Goal: Information Seeking & Learning: Learn about a topic

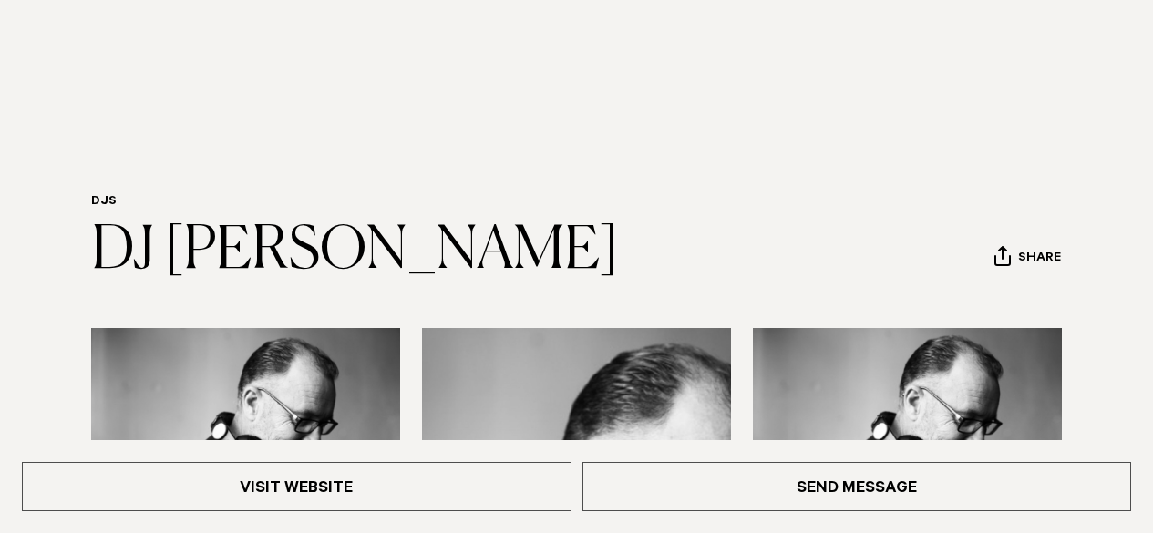
scroll to position [166, 0]
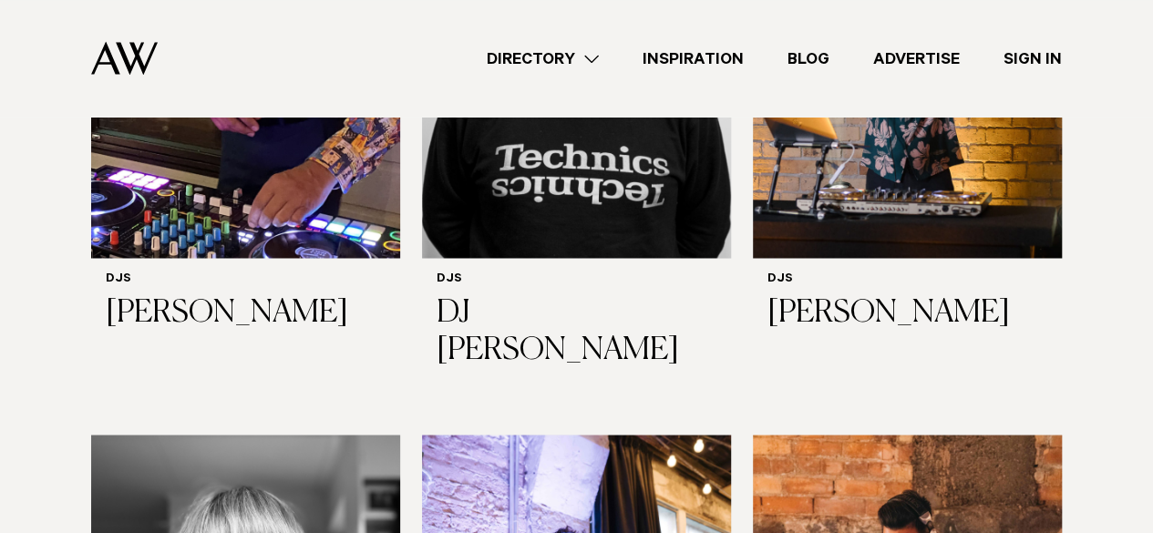
scroll to position [1418, 0]
click at [885, 272] on h6 "DJs" at bounding box center [907, 279] width 280 height 15
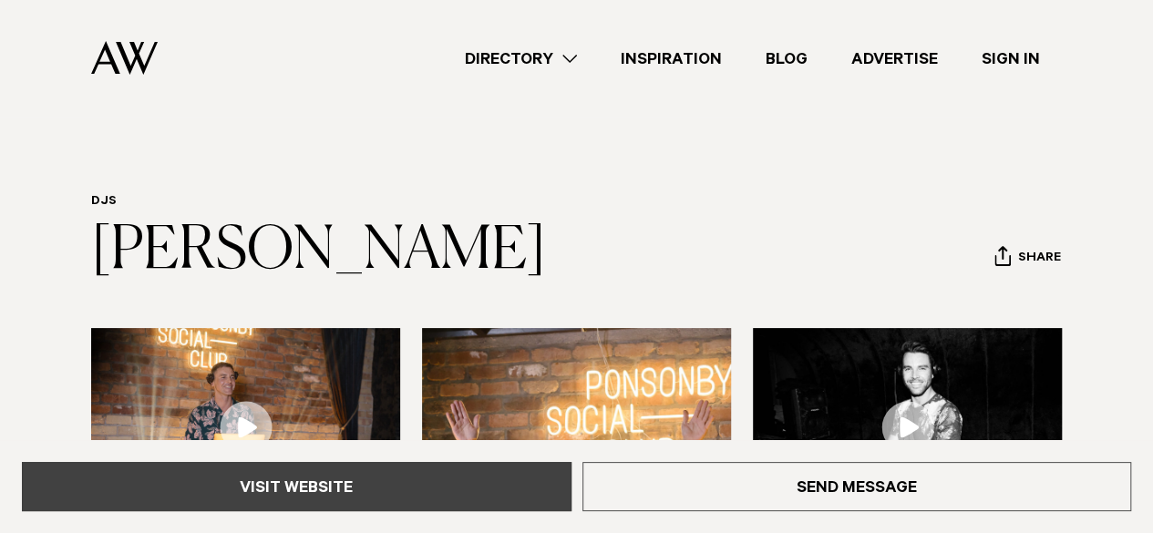
click at [502, 485] on link "Visit Website" at bounding box center [296, 486] width 549 height 49
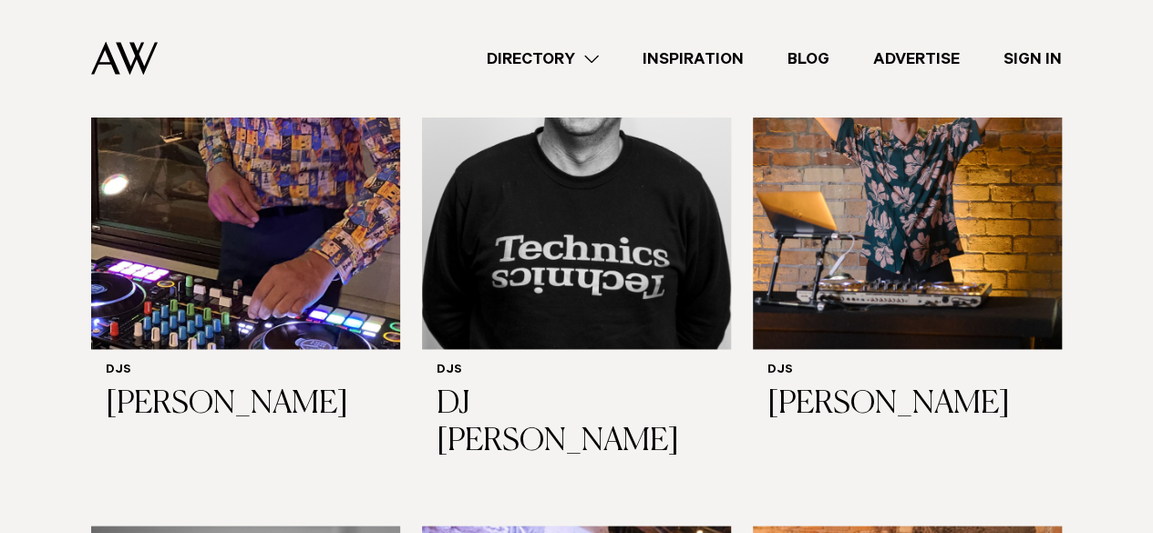
scroll to position [782, 0]
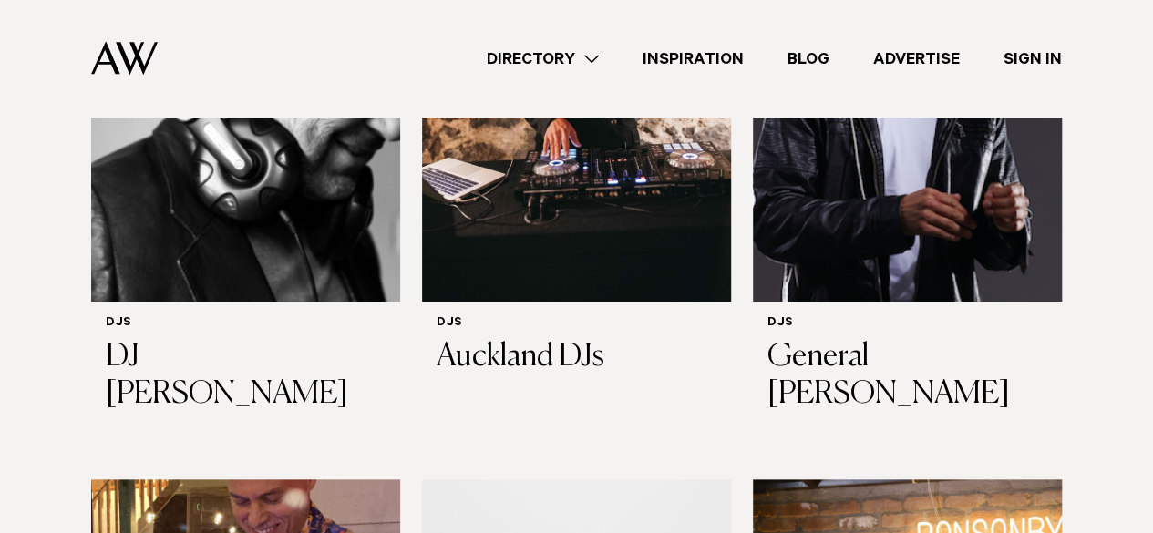
click at [567, 56] on link "Directory" at bounding box center [543, 58] width 156 height 25
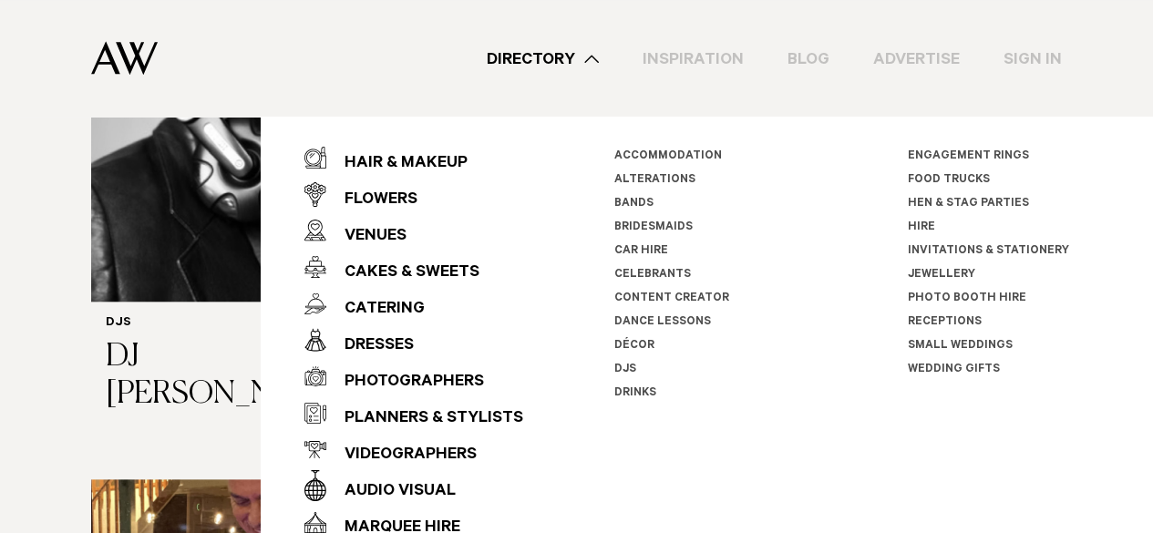
click at [926, 198] on link "Hen & Stag Parties" at bounding box center [968, 204] width 121 height 13
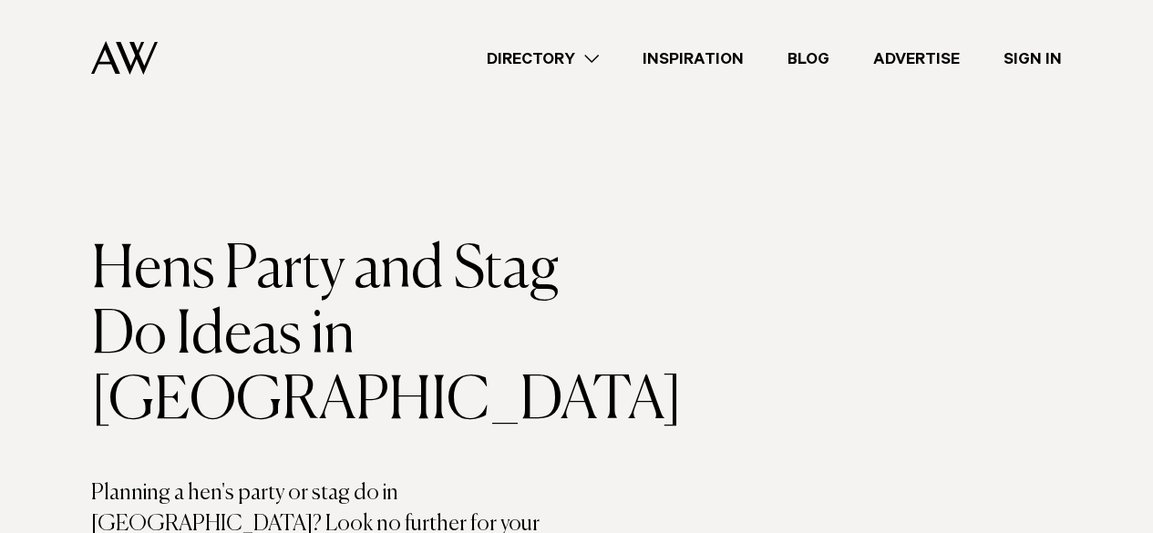
click at [584, 53] on link "Directory" at bounding box center [543, 58] width 156 height 25
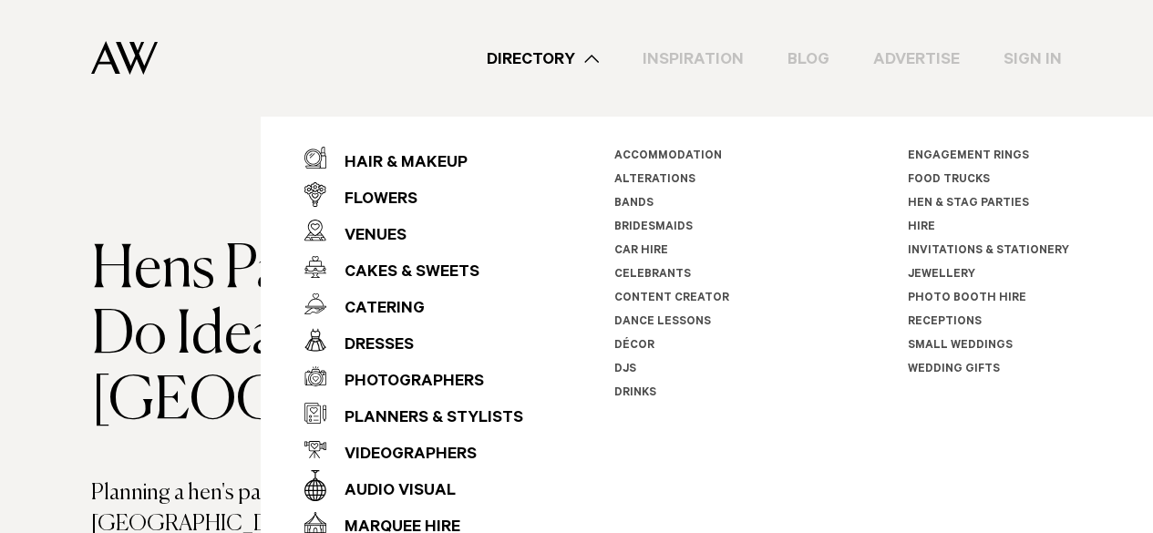
click at [926, 342] on link "Small Weddings" at bounding box center [960, 346] width 105 height 13
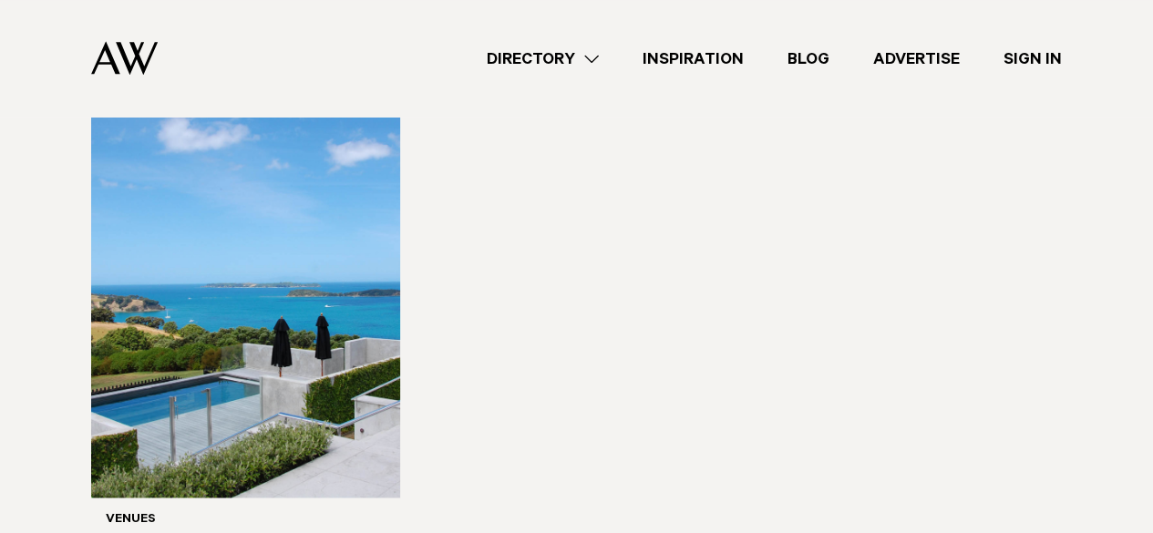
scroll to position [1252, 0]
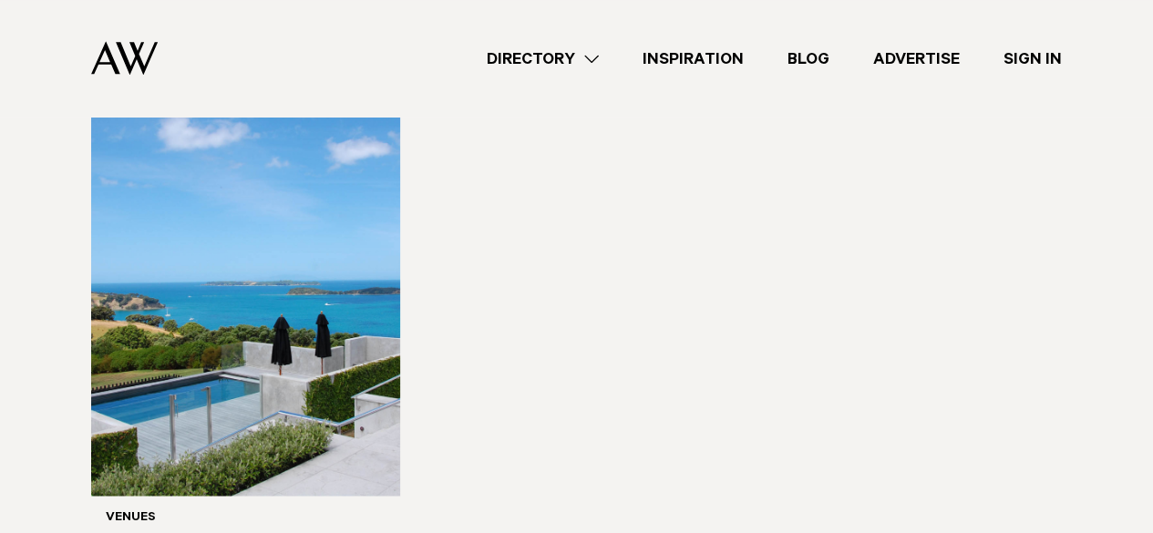
click at [549, 71] on div "Directory Hair & Makeup Flowers Venues Cakes & Sweets" at bounding box center [616, 58] width 889 height 117
click at [572, 64] on link "Directory" at bounding box center [543, 58] width 156 height 25
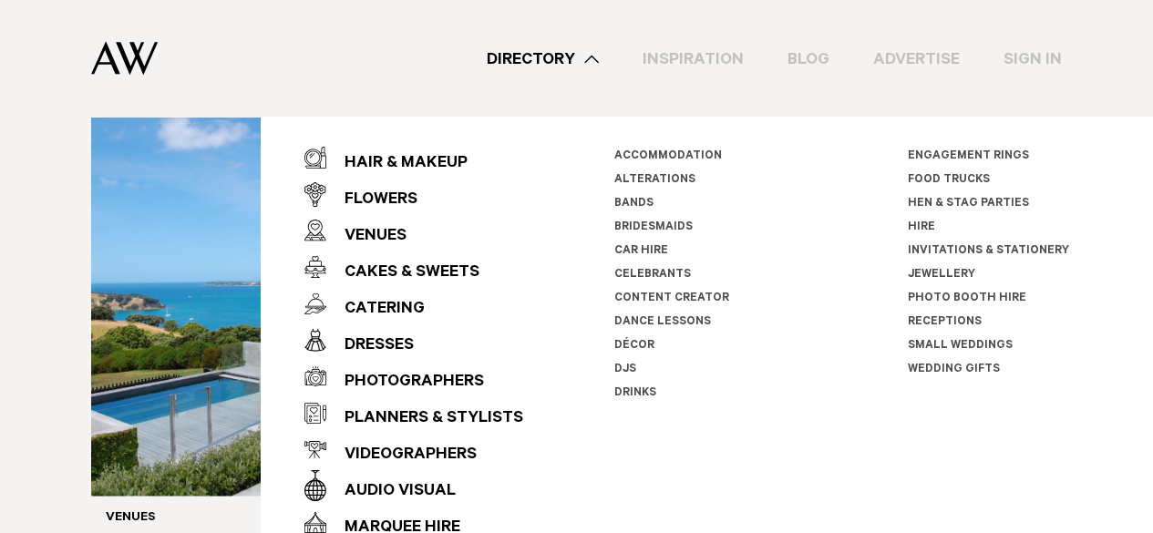
click at [917, 154] on link "Engagement Rings" at bounding box center [968, 156] width 121 height 13
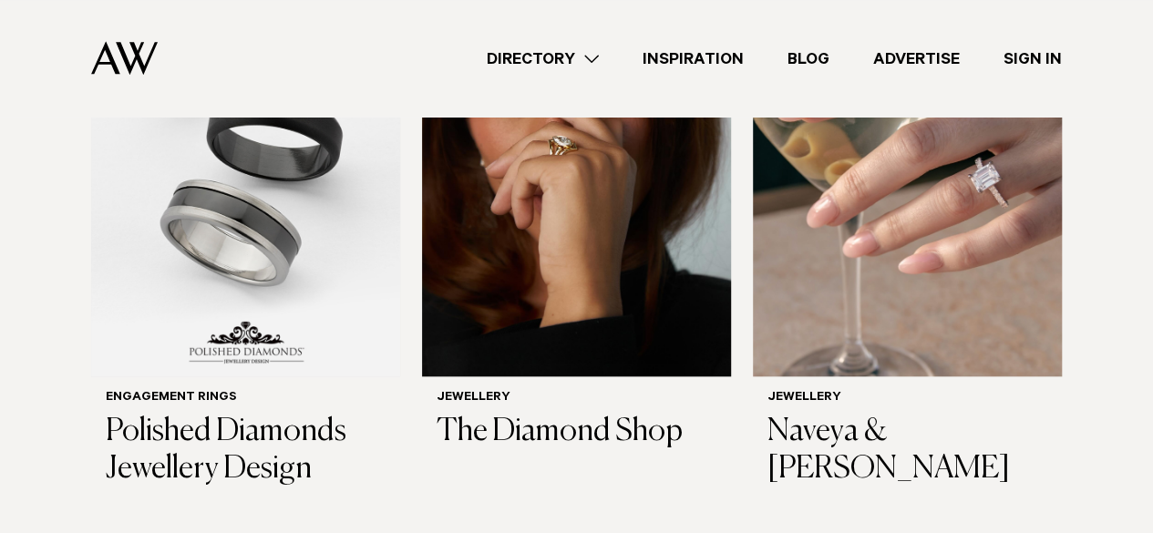
scroll to position [772, 0]
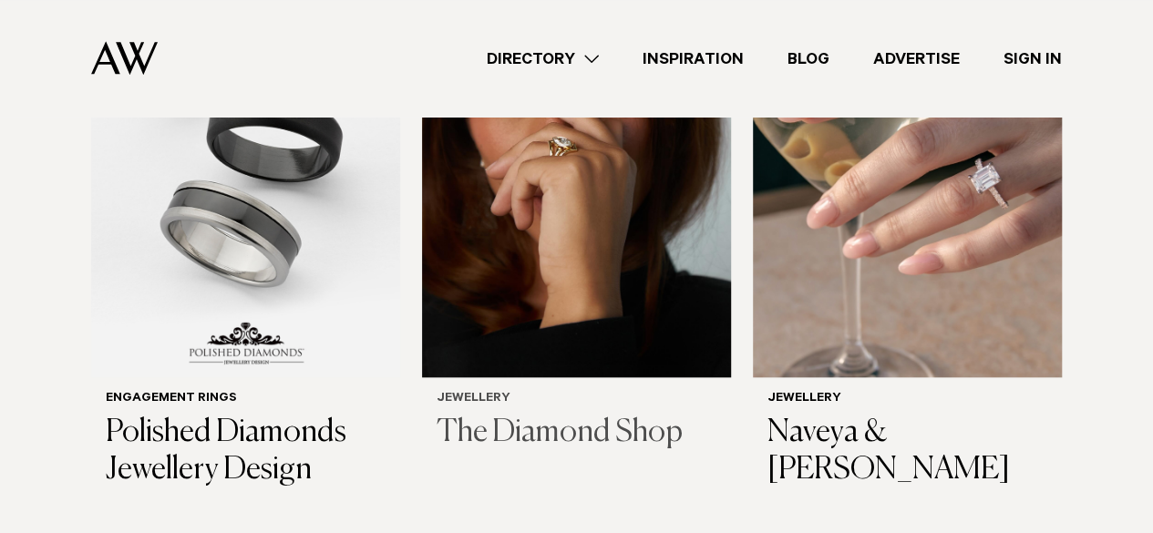
click at [551, 183] on img at bounding box center [576, 171] width 309 height 415
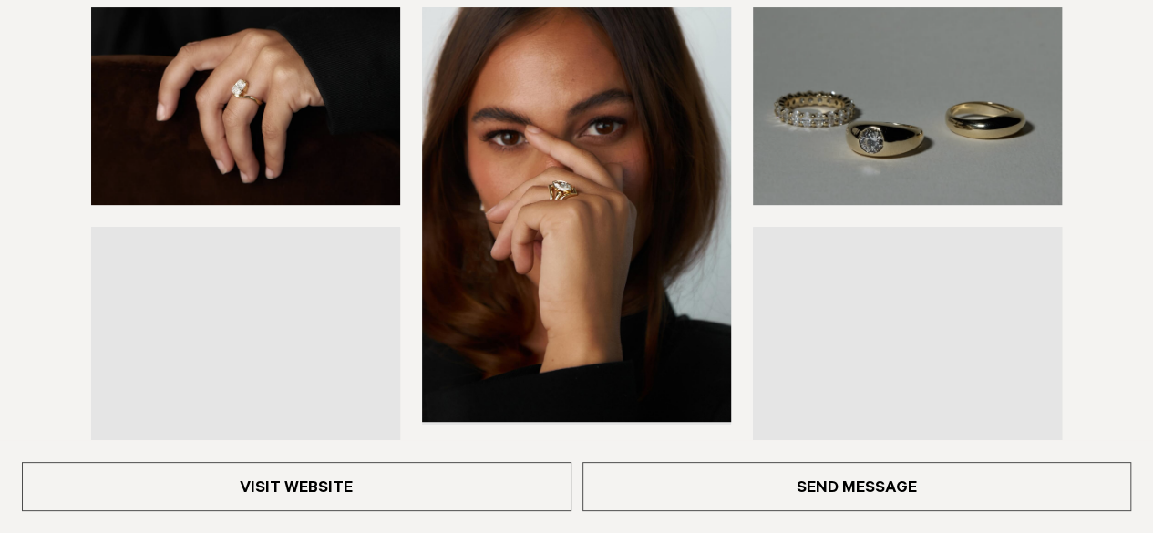
scroll to position [322, 0]
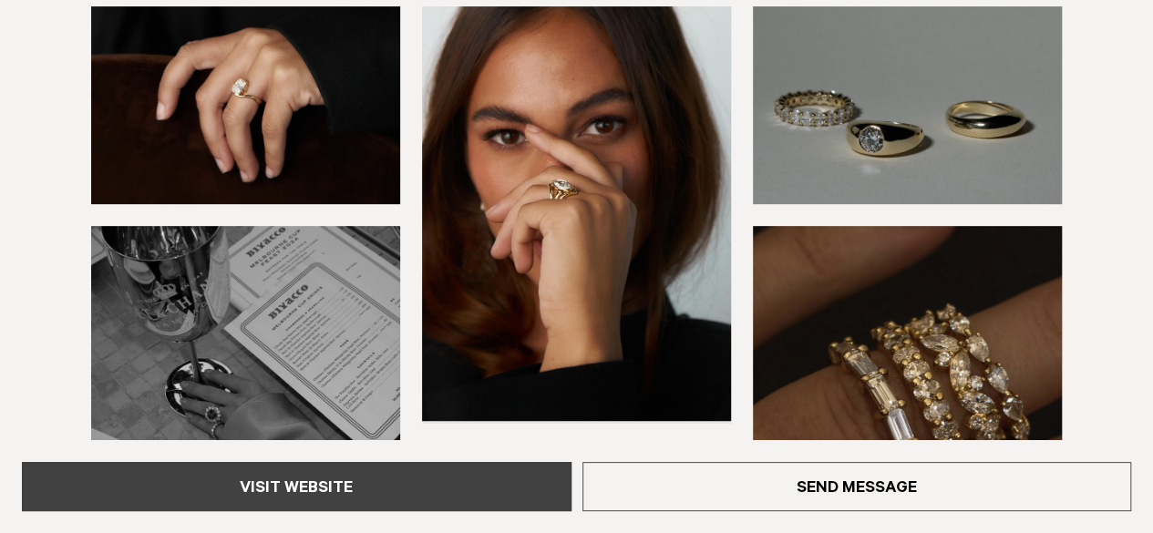
click at [528, 471] on link "Visit Website" at bounding box center [296, 486] width 549 height 49
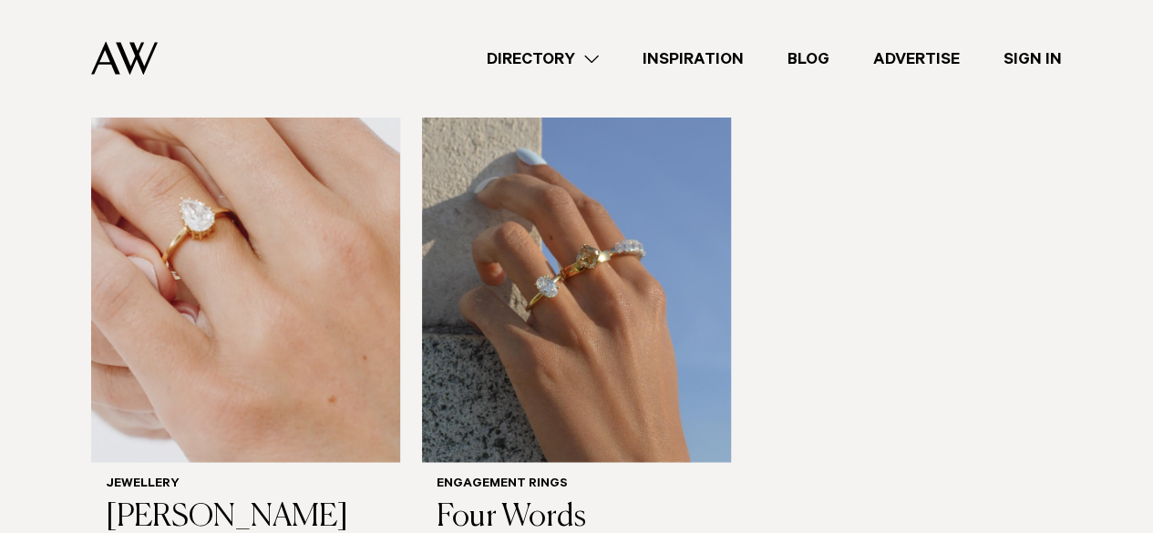
scroll to position [1280, 0]
click at [571, 352] on img at bounding box center [576, 253] width 309 height 415
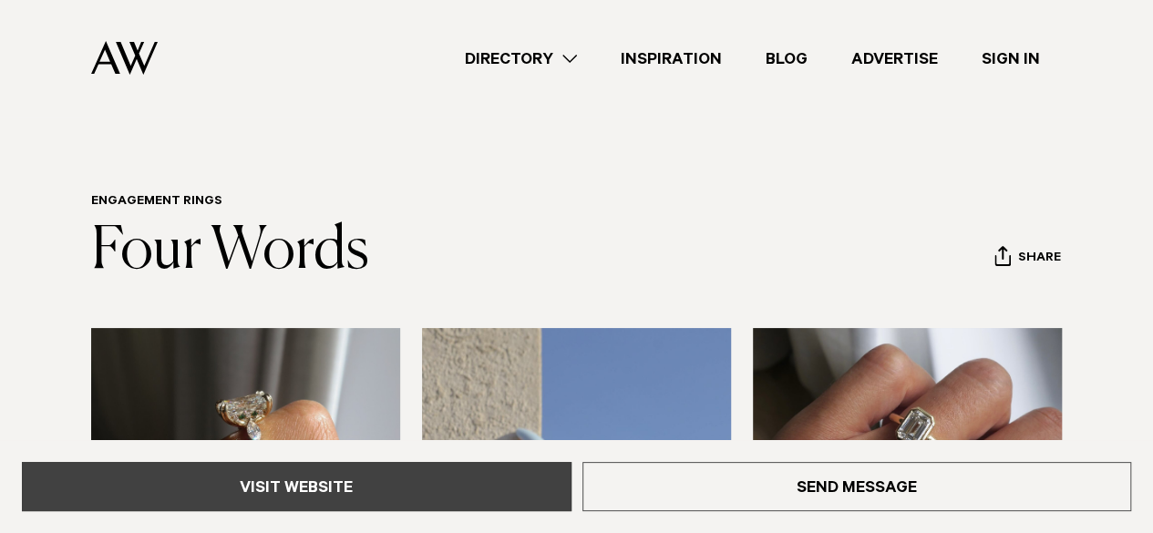
click at [536, 471] on link "Visit Website" at bounding box center [296, 486] width 549 height 49
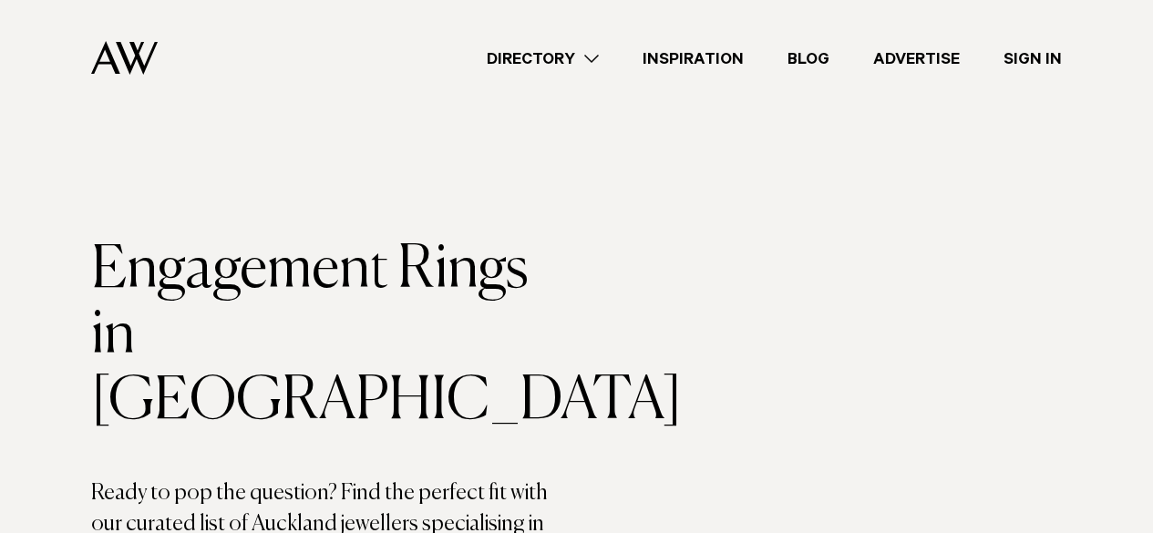
scroll to position [1280, 0]
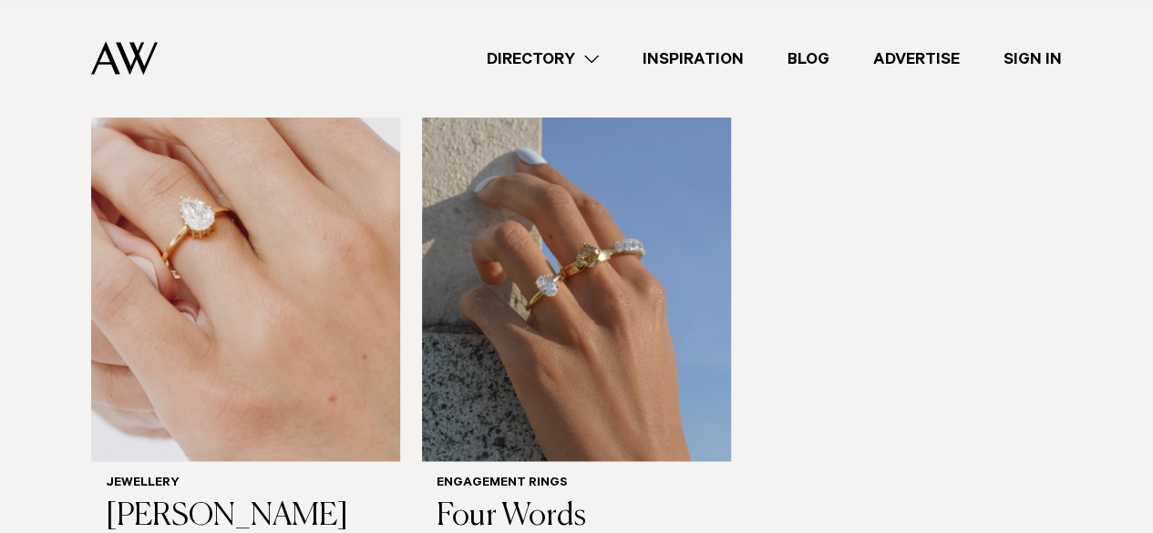
click at [590, 57] on link "Directory" at bounding box center [543, 58] width 156 height 25
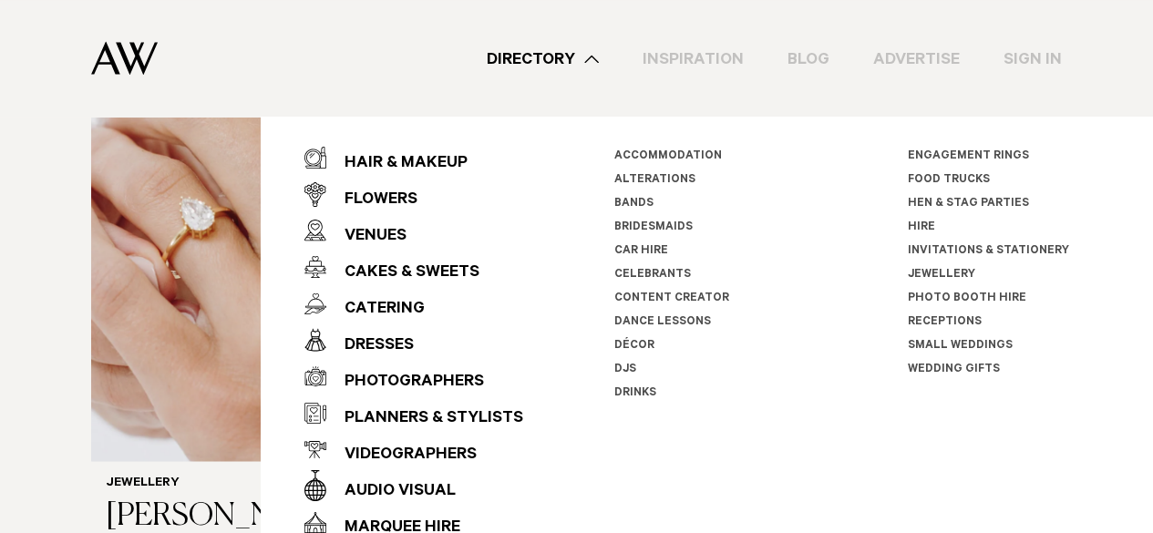
click at [923, 367] on link "Wedding Gifts" at bounding box center [954, 370] width 92 height 13
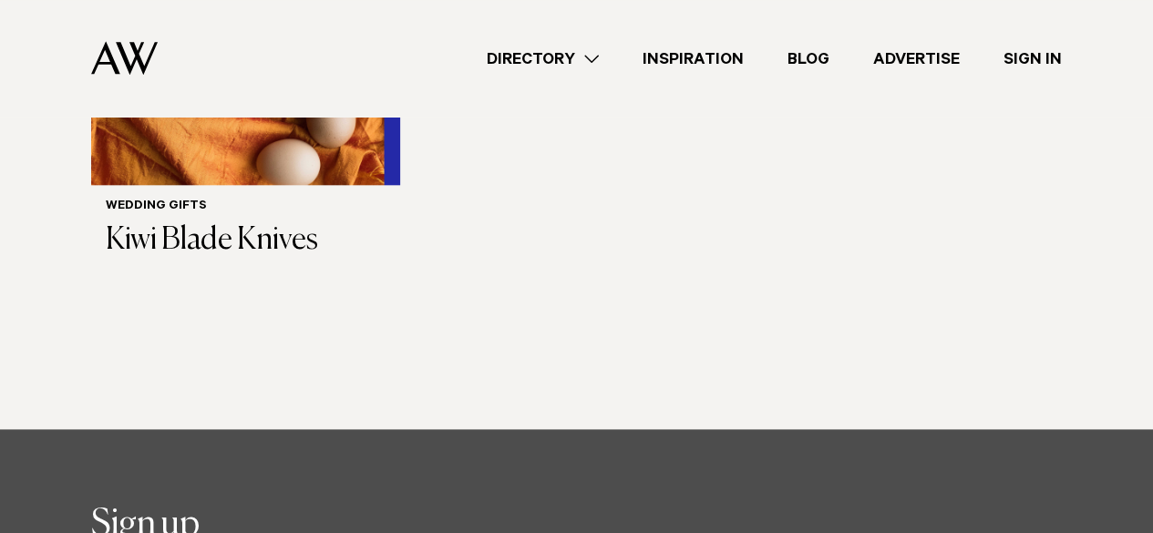
scroll to position [898, 0]
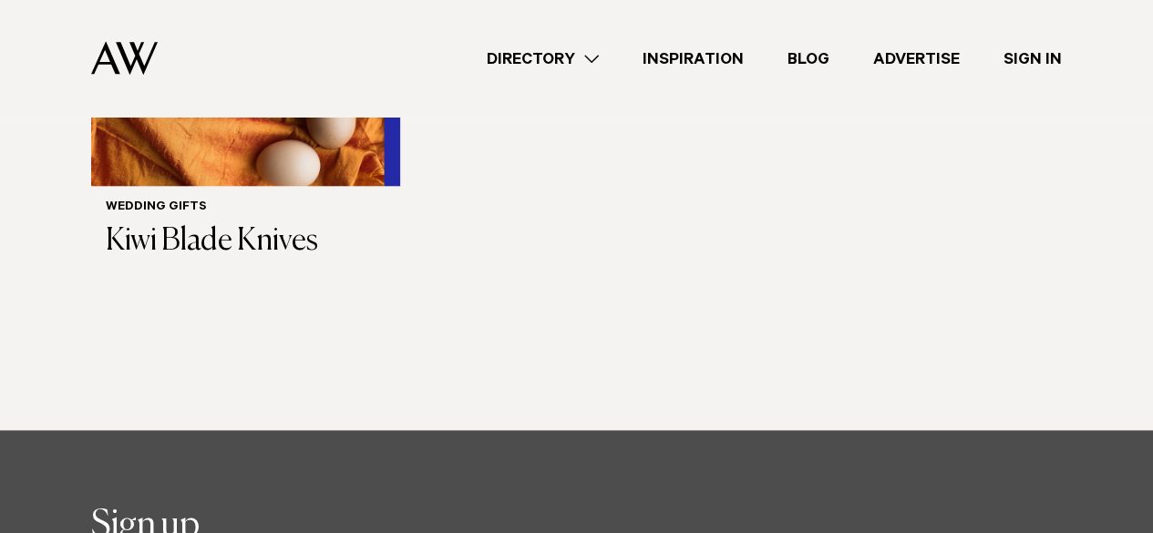
click at [526, 61] on link "Directory" at bounding box center [543, 58] width 156 height 25
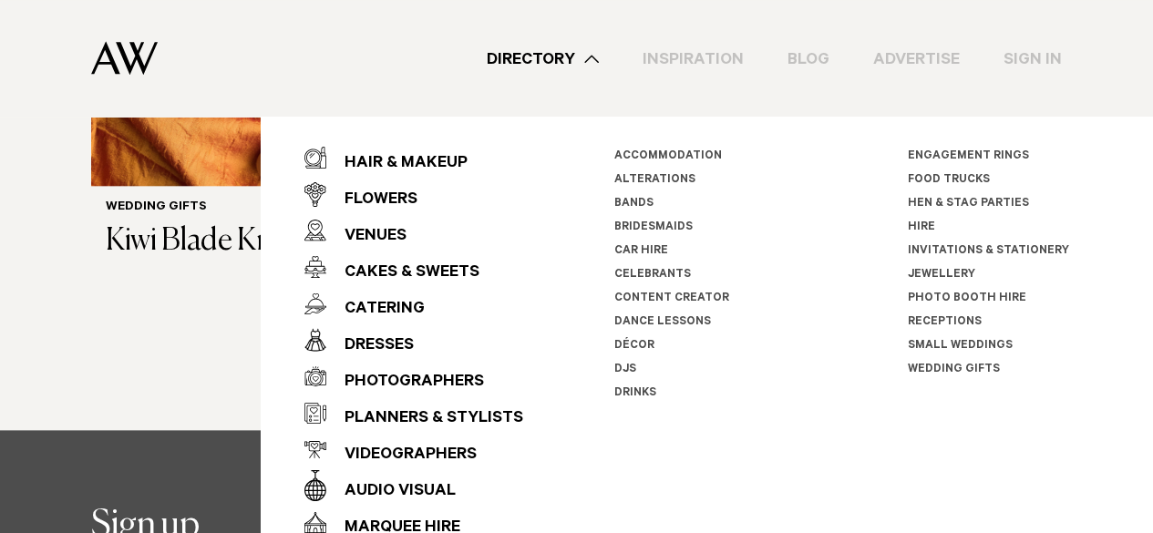
click at [927, 301] on link "Photo Booth Hire" at bounding box center [967, 298] width 118 height 13
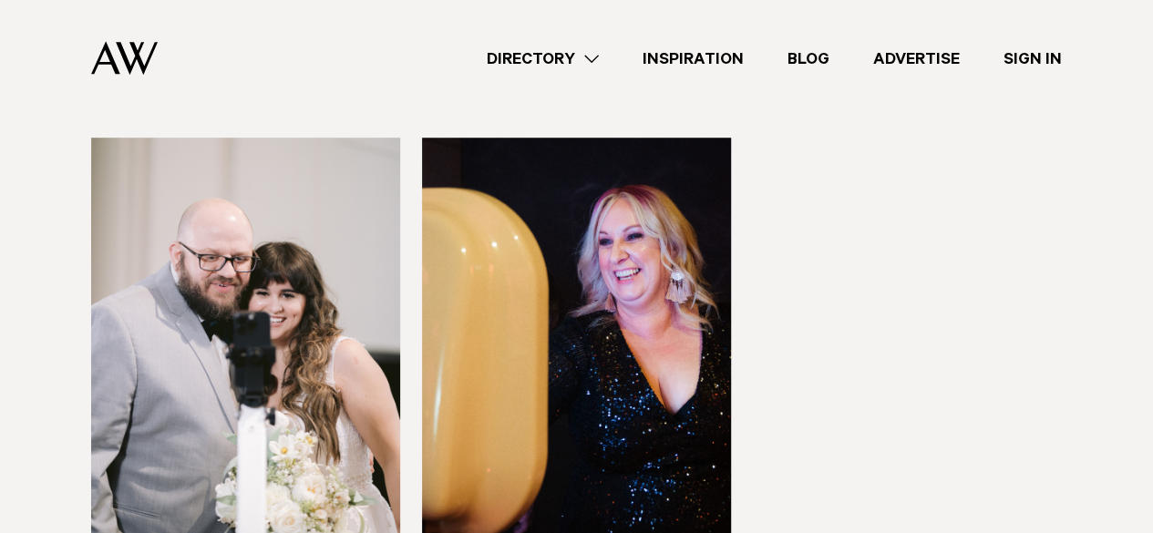
scroll to position [627, 0]
click at [580, 55] on link "Directory" at bounding box center [543, 58] width 156 height 25
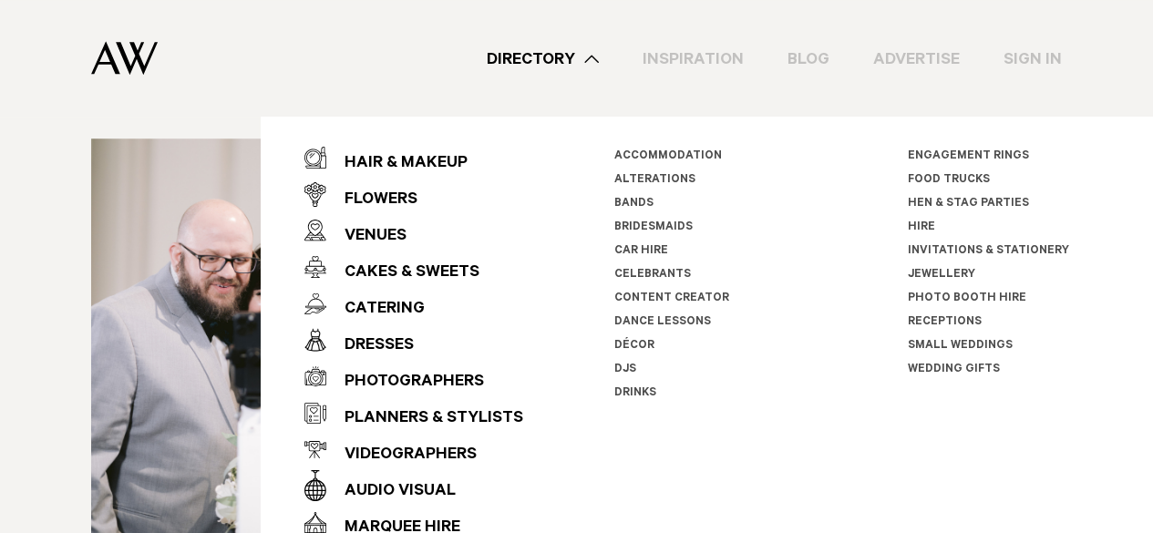
click at [627, 343] on link "Décor" at bounding box center [634, 346] width 40 height 13
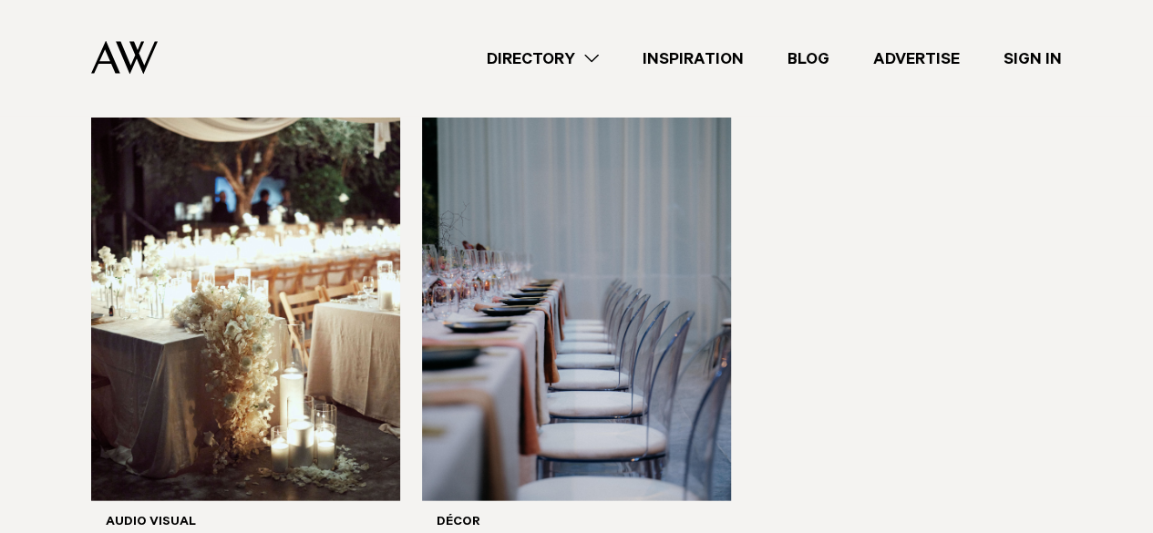
scroll to position [1791, 0]
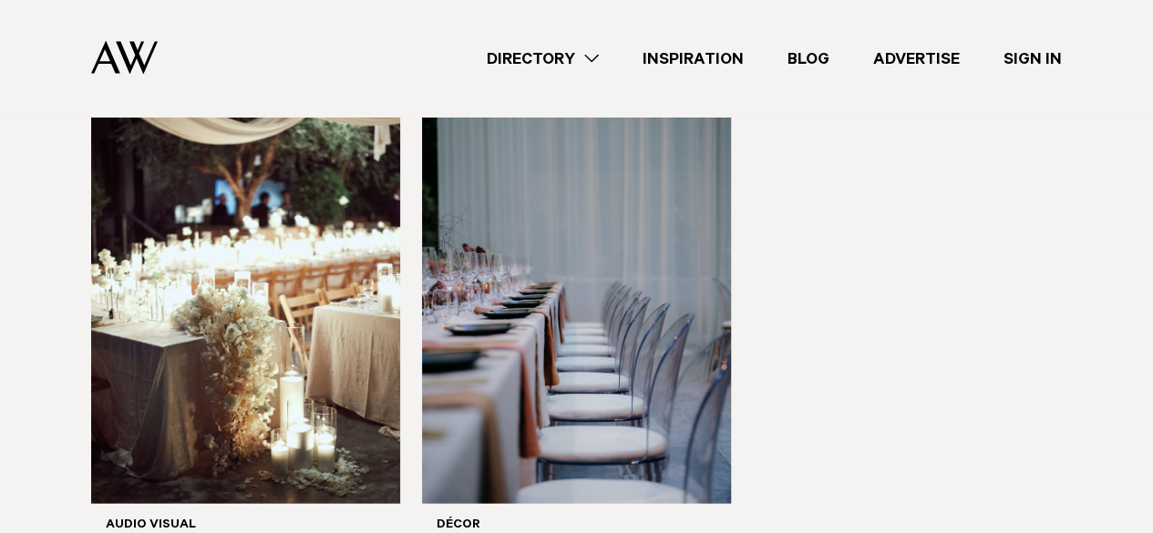
click at [583, 64] on link "Directory" at bounding box center [543, 58] width 156 height 25
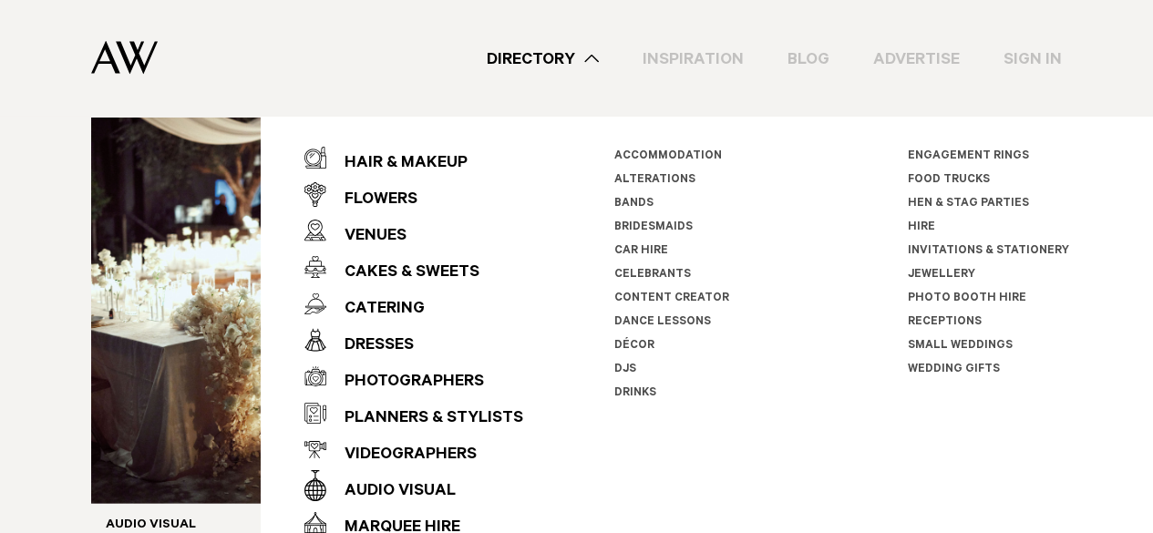
click at [630, 200] on link "Bands" at bounding box center [633, 204] width 39 height 13
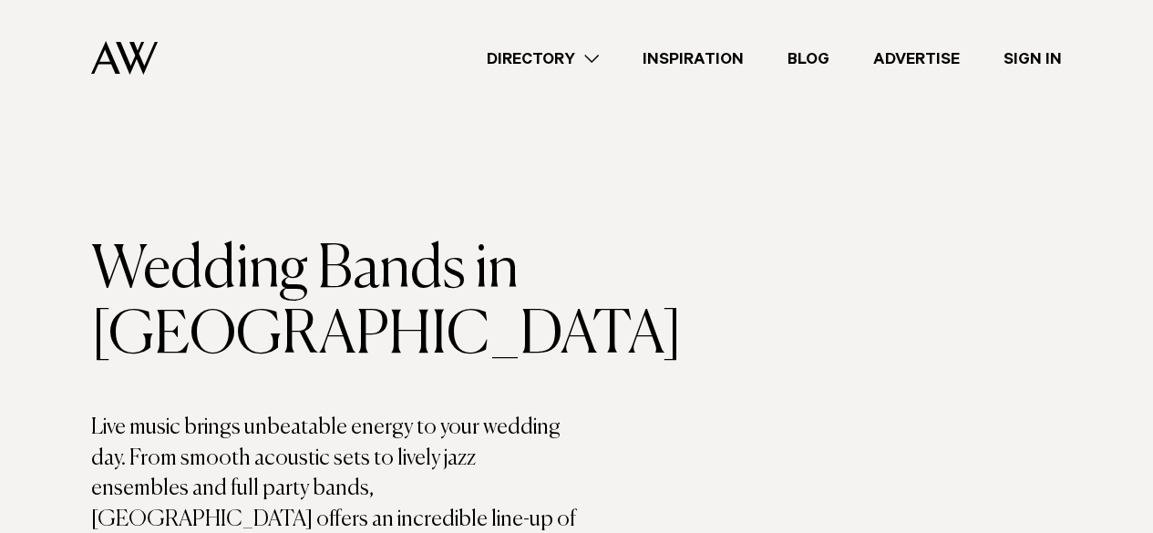
click at [676, 68] on link "Inspiration" at bounding box center [693, 58] width 145 height 25
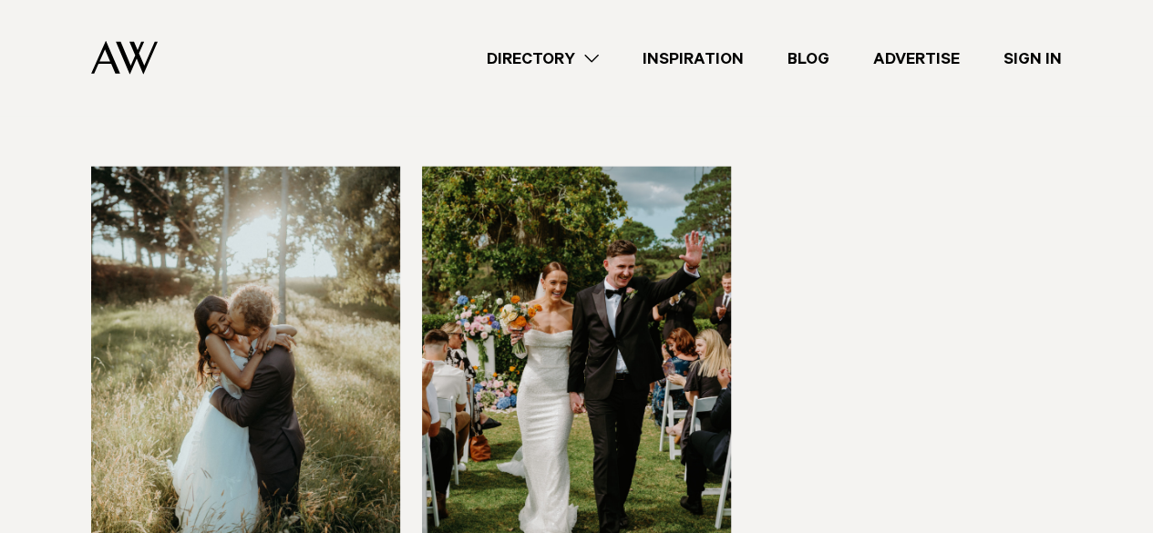
scroll to position [2227, 0]
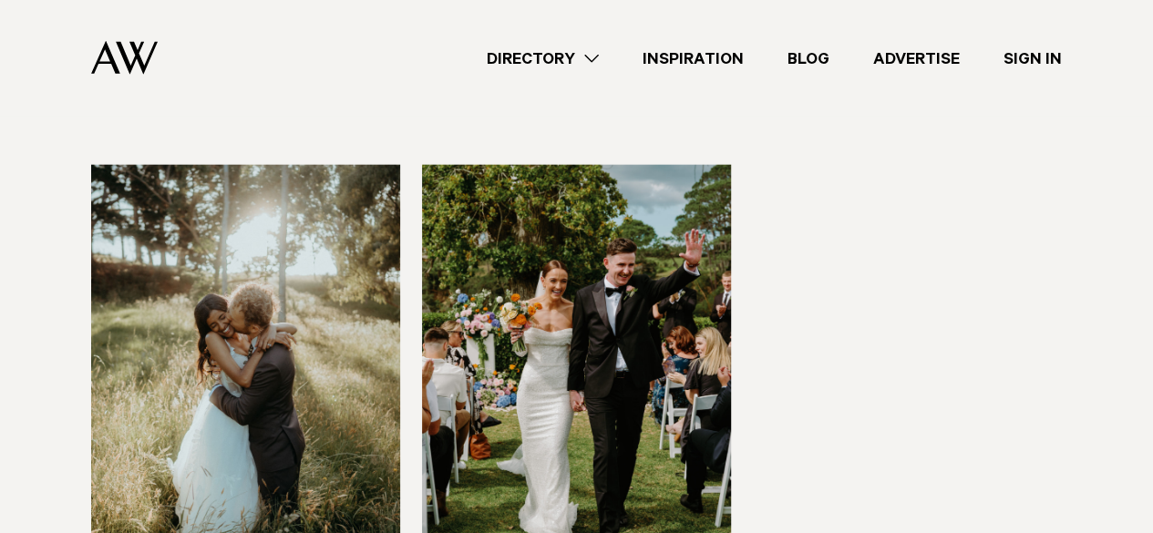
click at [627, 177] on img at bounding box center [576, 372] width 309 height 415
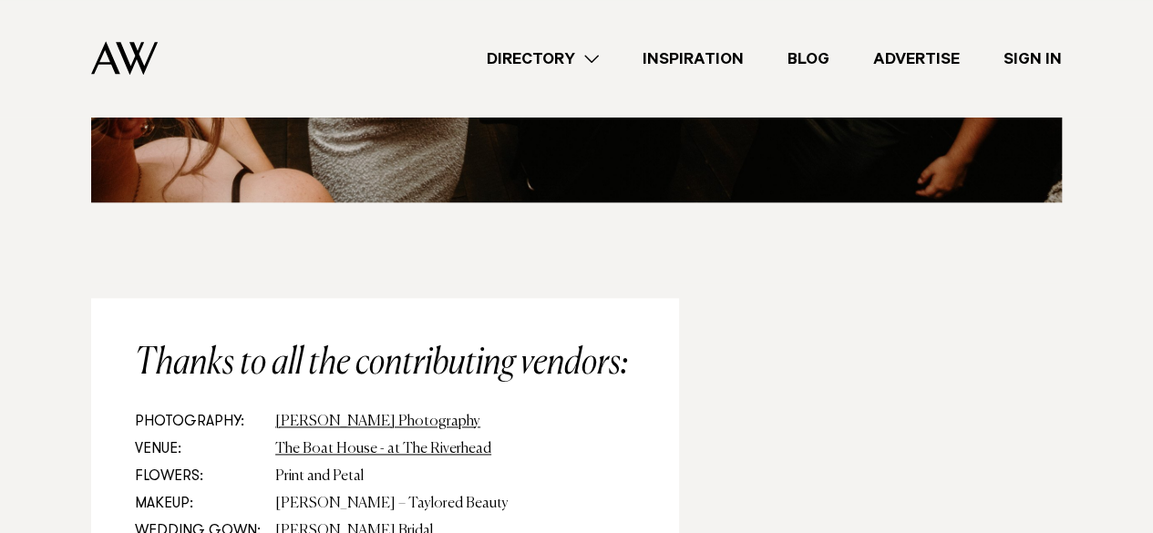
scroll to position [14928, 0]
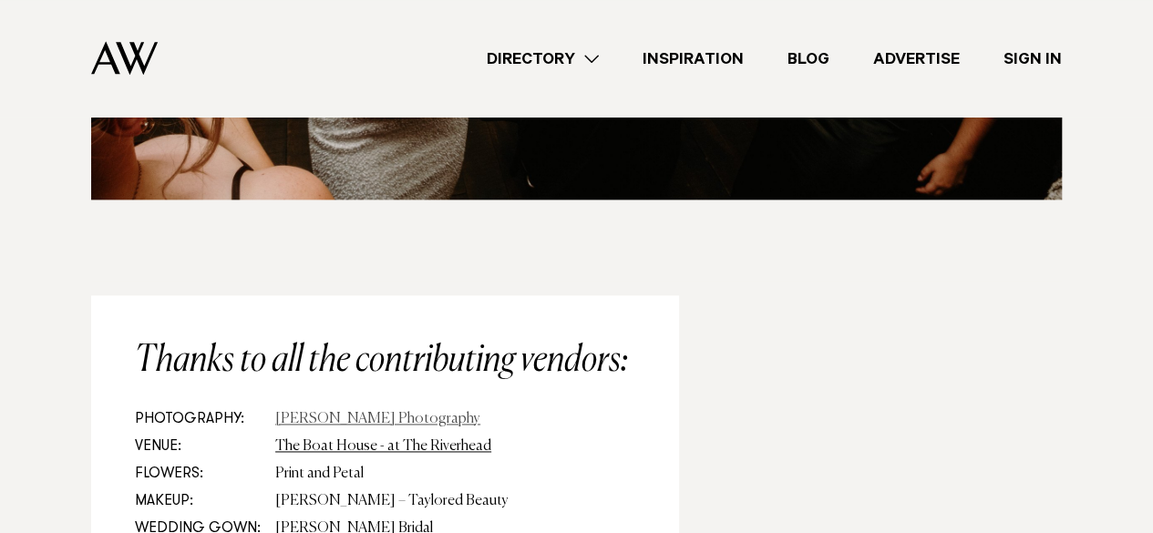
click at [362, 412] on link "[PERSON_NAME] Photography" at bounding box center [377, 419] width 205 height 15
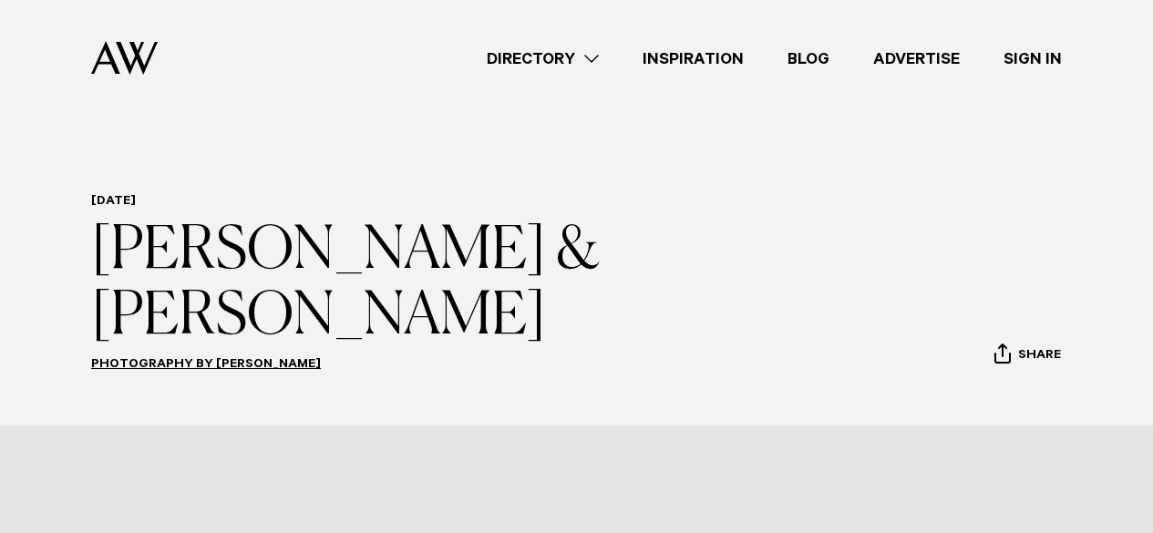
scroll to position [14928, 0]
